Goal: Information Seeking & Learning: Learn about a topic

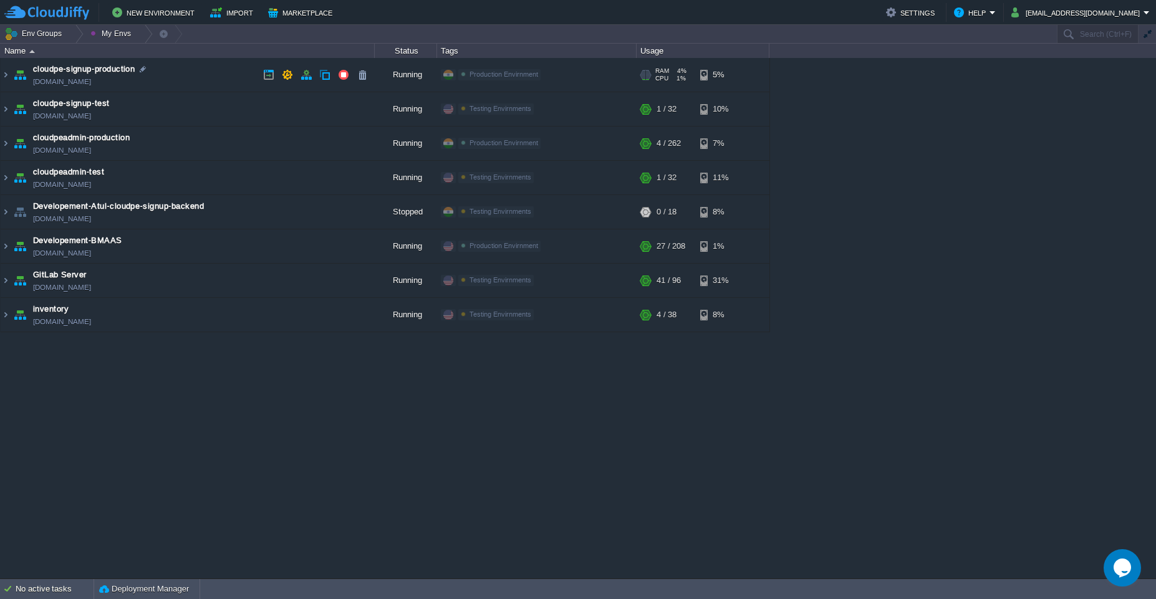
click at [218, 75] on td "cloudpe-signup-production [DOMAIN_NAME]" at bounding box center [188, 75] width 374 height 34
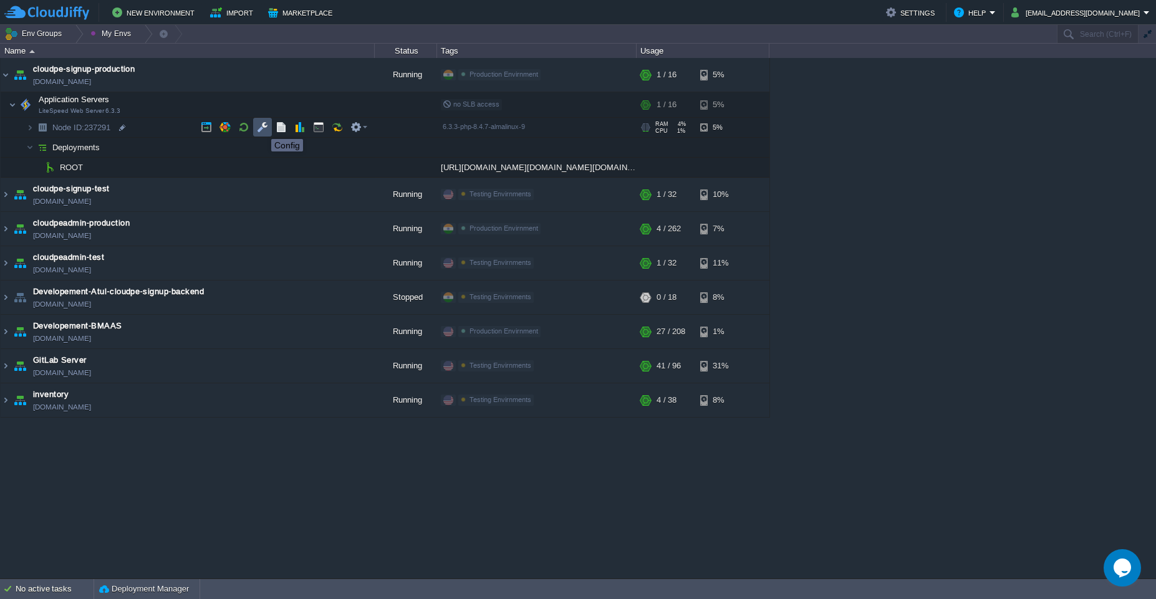
click at [262, 128] on button "button" at bounding box center [262, 127] width 11 height 11
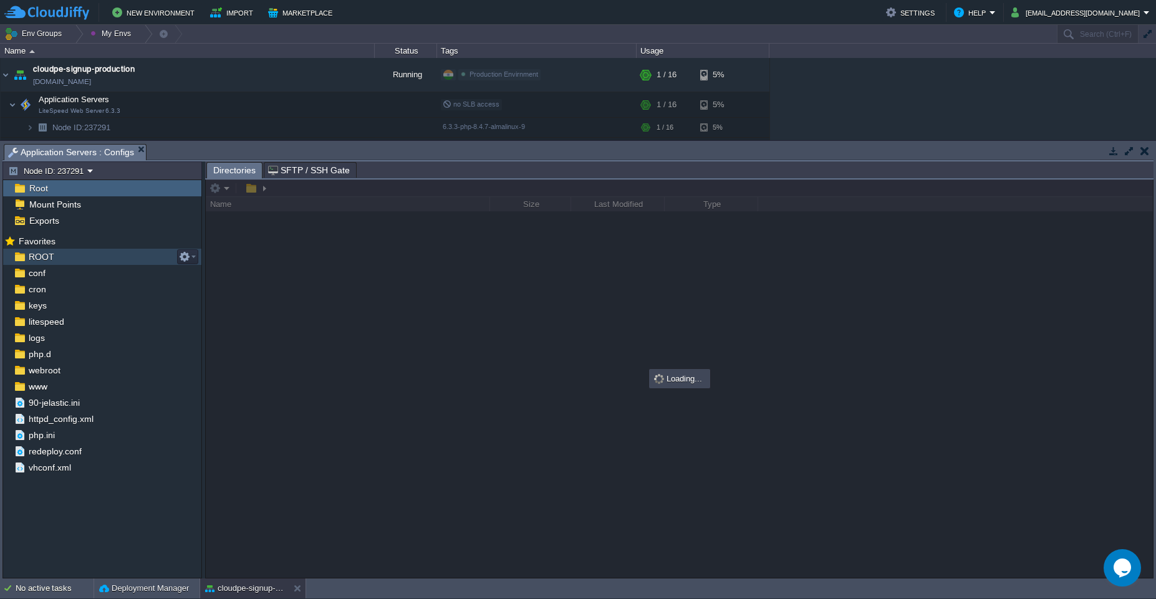
click at [88, 250] on div "ROOT" at bounding box center [102, 257] width 198 height 16
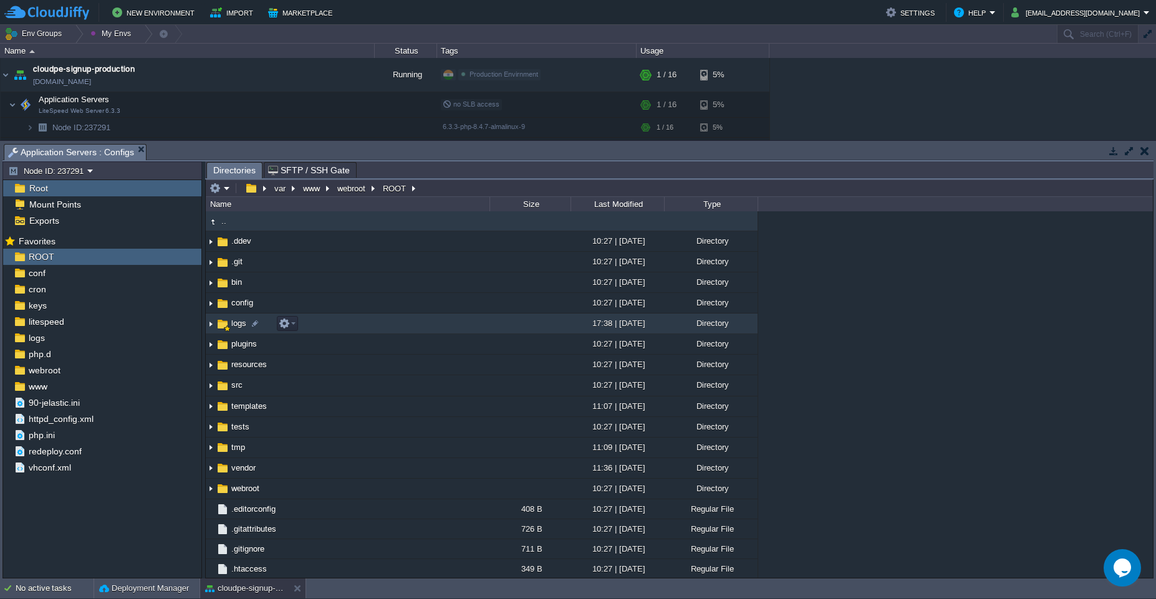
click at [382, 321] on td "logs" at bounding box center [348, 324] width 284 height 21
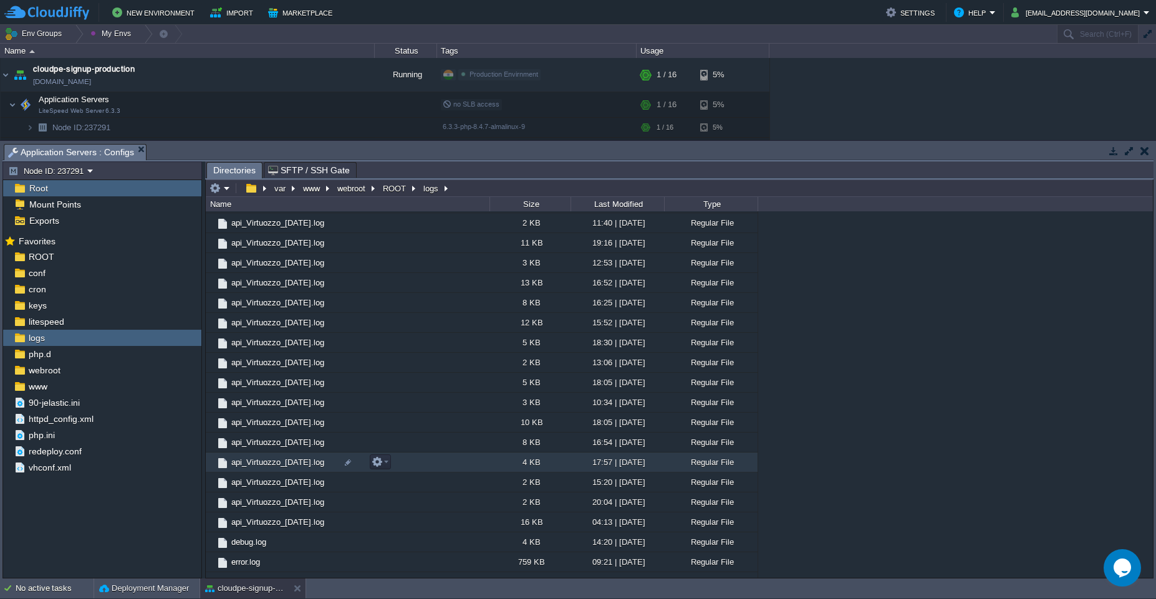
scroll to position [2367, 0]
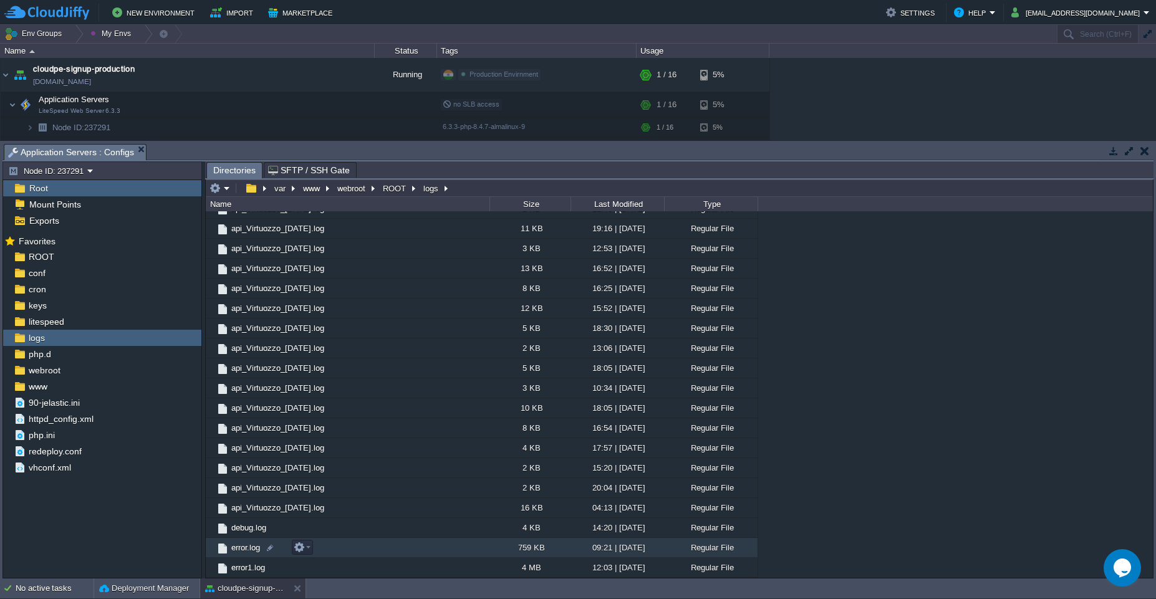
click at [481, 545] on td "error.log" at bounding box center [348, 548] width 284 height 20
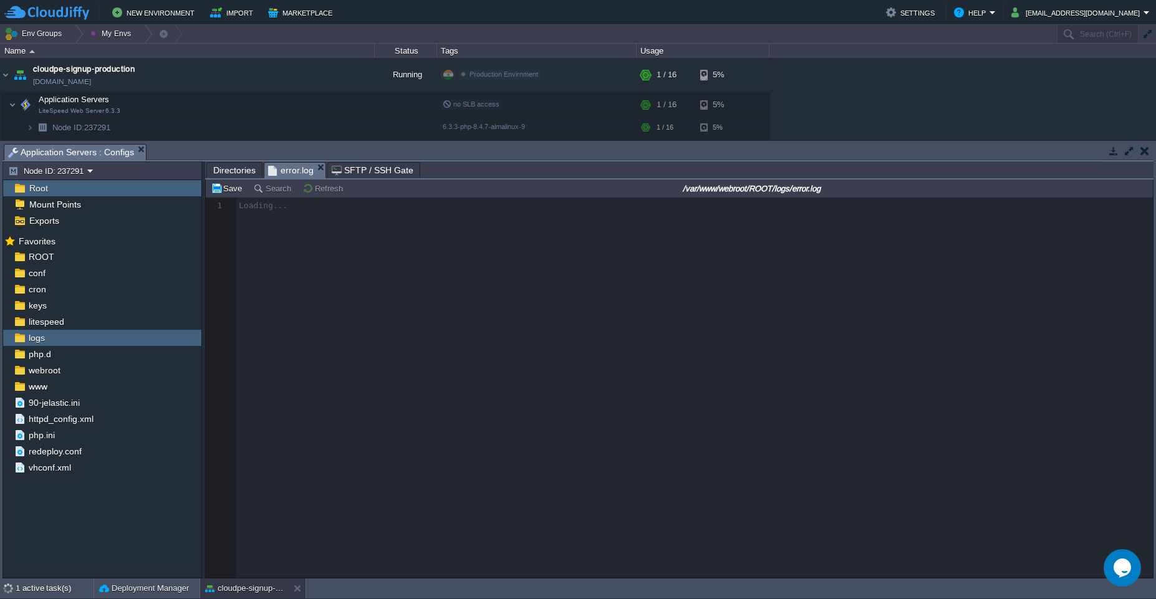
click at [1132, 153] on button "button" at bounding box center [1129, 150] width 11 height 11
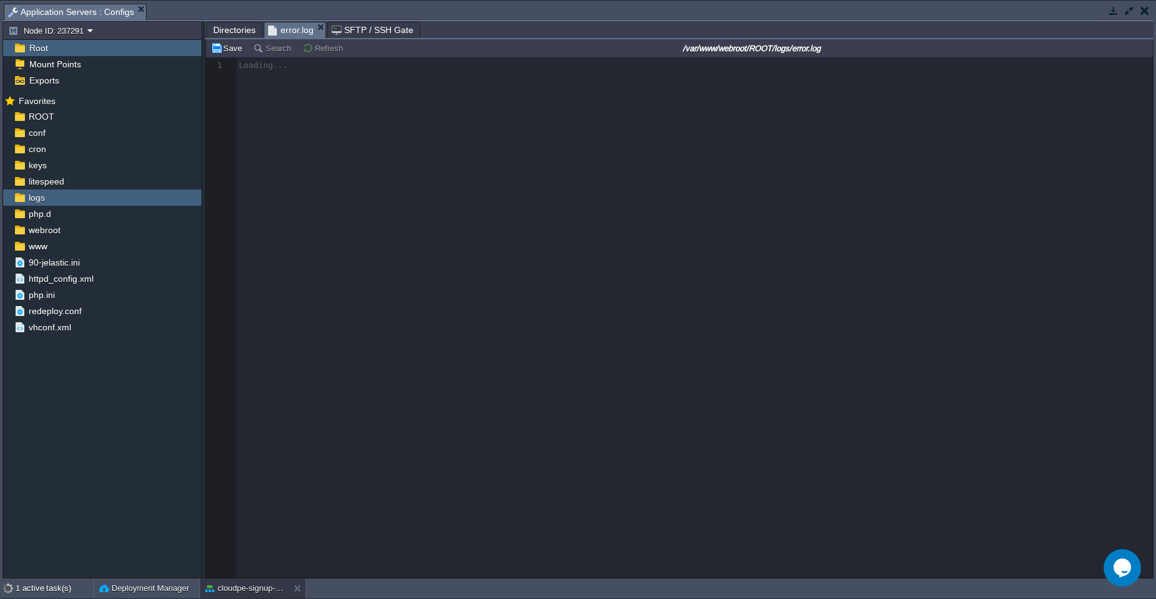
scroll to position [2227, 0]
click at [220, 28] on span "Directories" at bounding box center [234, 29] width 42 height 15
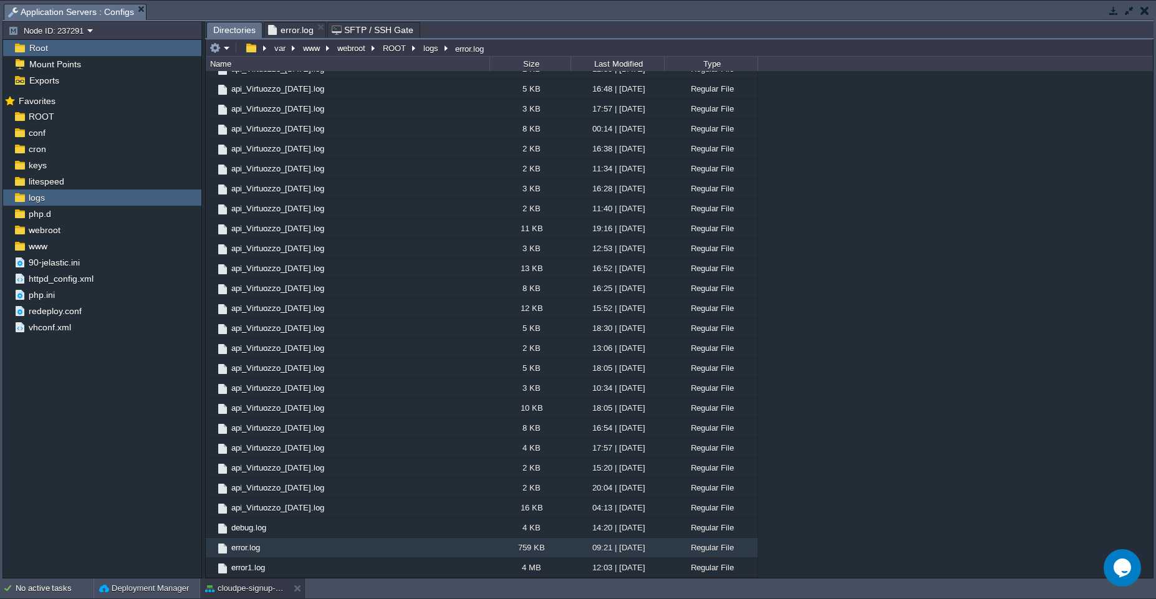
click at [299, 31] on span "error.log" at bounding box center [291, 29] width 46 height 15
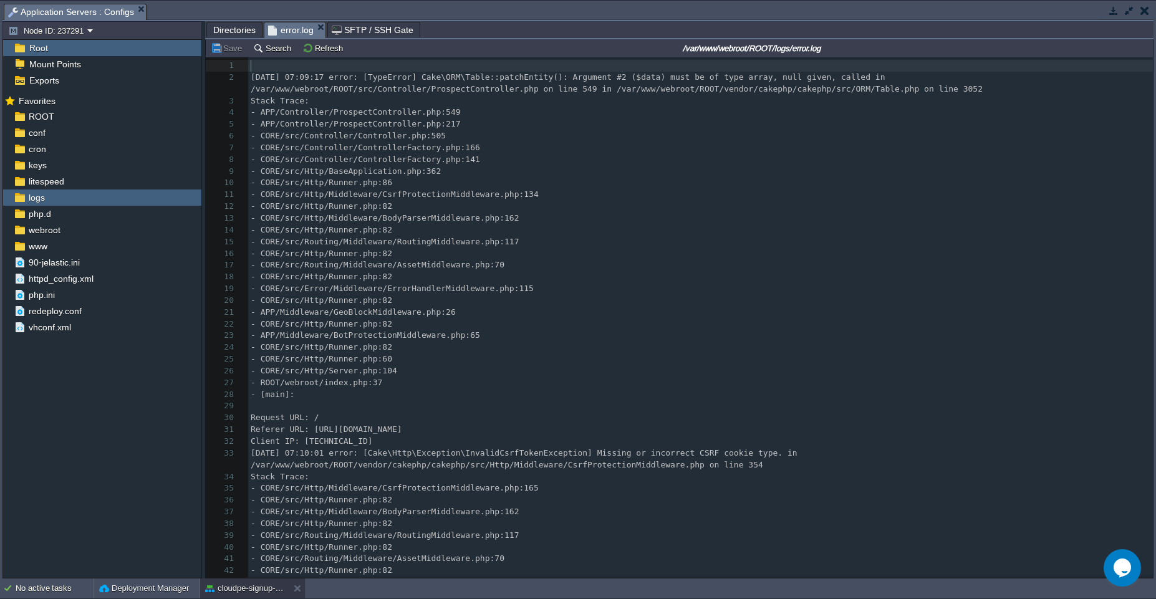
scroll to position [4, 0]
click at [609, 211] on pre "- CORE/src/Http/Runner.php:82" at bounding box center [700, 207] width 905 height 12
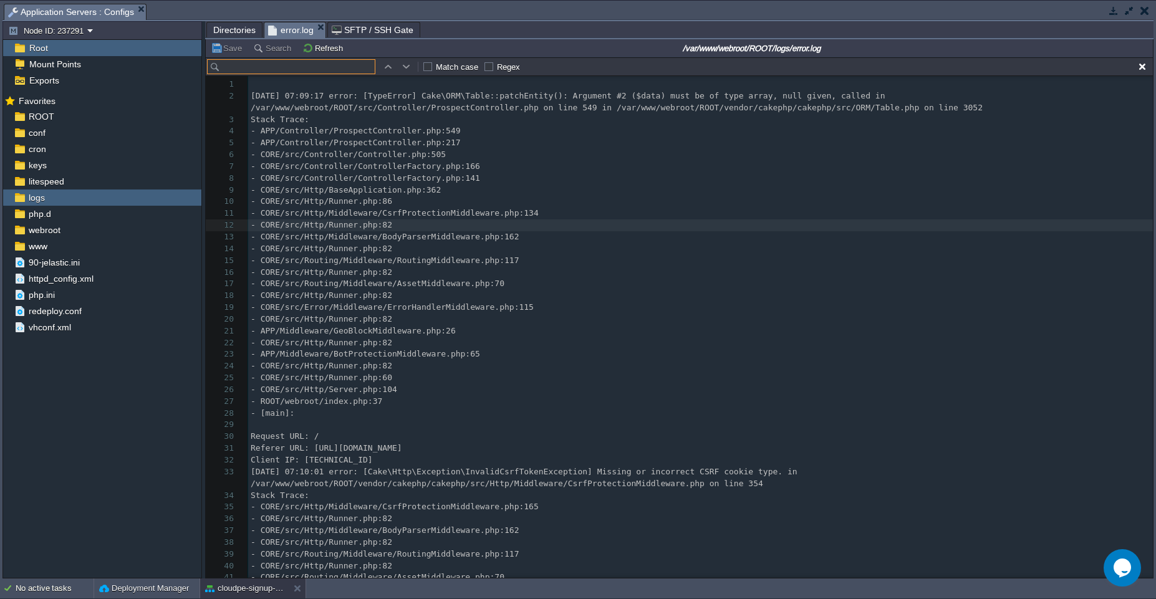
scroll to position [19, 0]
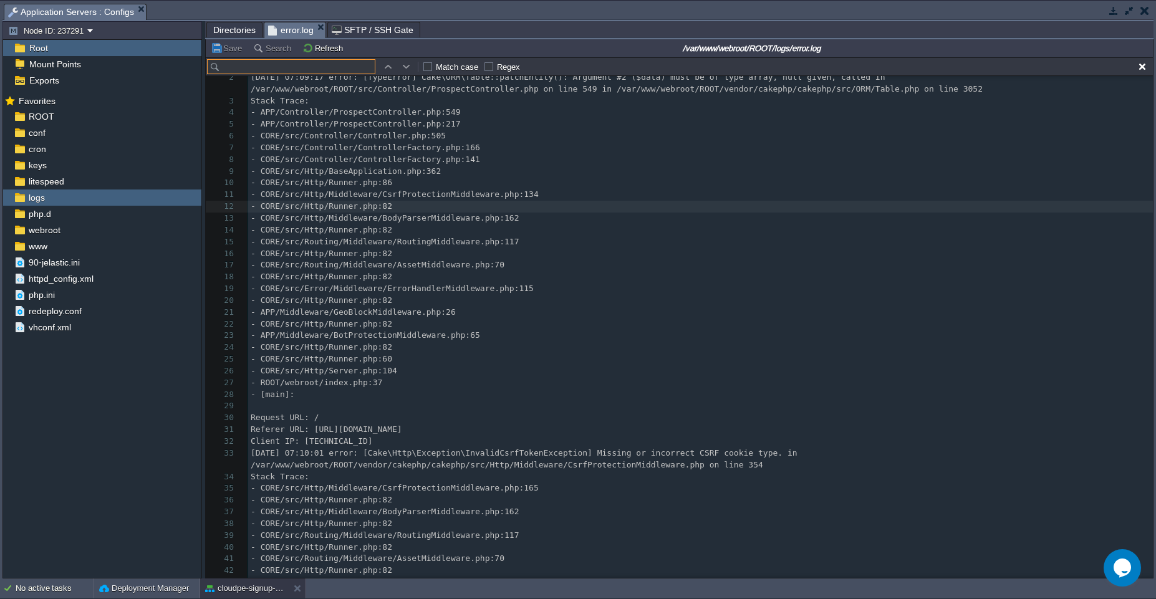
type input "[EMAIL_ADDRESS][DOMAIN_NAME]"
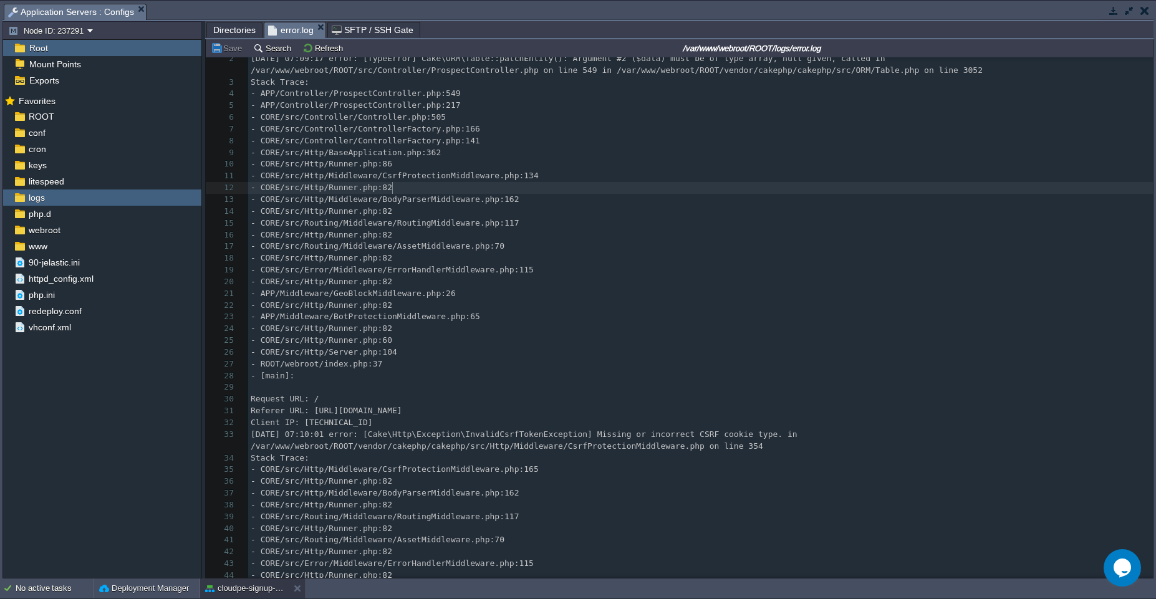
scroll to position [0, 0]
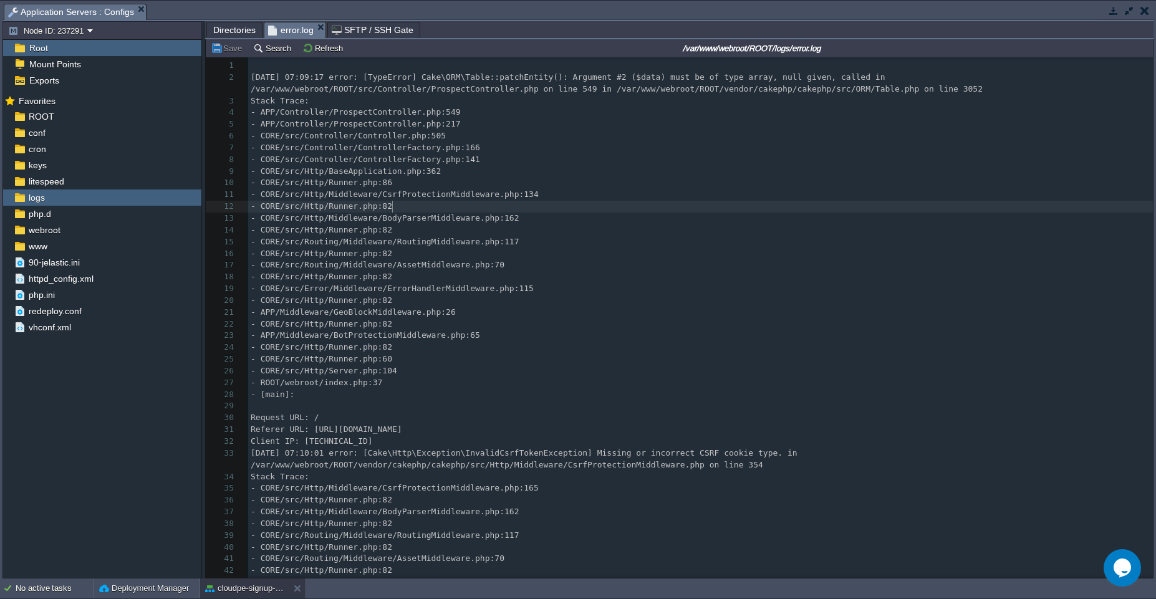
click at [729, 209] on pre "- CORE/src/Http/Runner.php:82" at bounding box center [700, 207] width 905 height 12
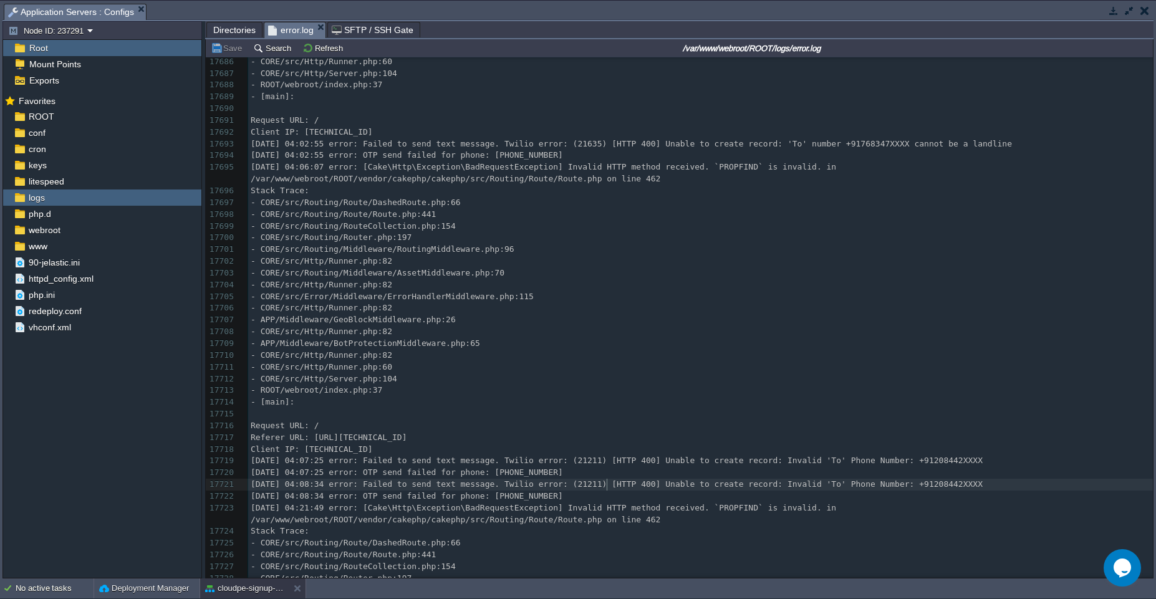
click at [607, 481] on div "17747 ​ 17665 [DATE] 03:53:28 error: [Cake\Http\Exception\ForbiddenException] R…" at bounding box center [700, 249] width 905 height 881
type textarea "2084422881"
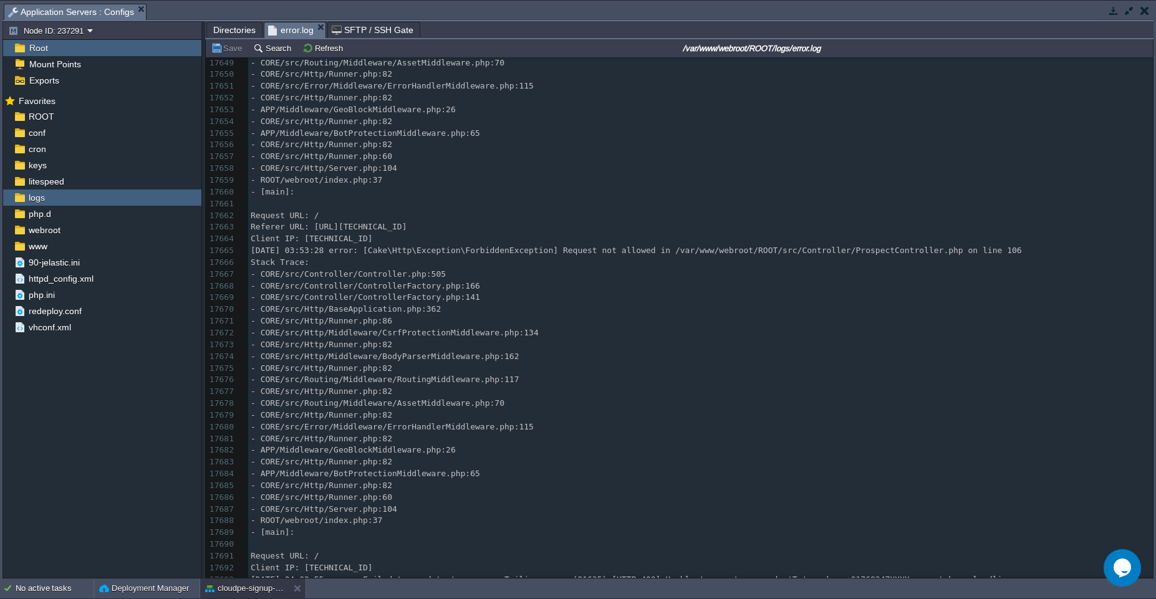
scroll to position [215306, 0]
